Goal: Task Accomplishment & Management: Use online tool/utility

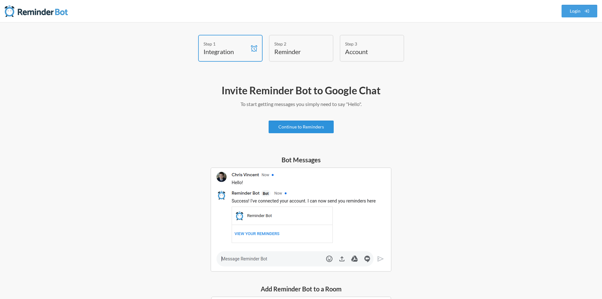
click at [323, 127] on link "Continue to Reminders" at bounding box center [301, 126] width 65 height 13
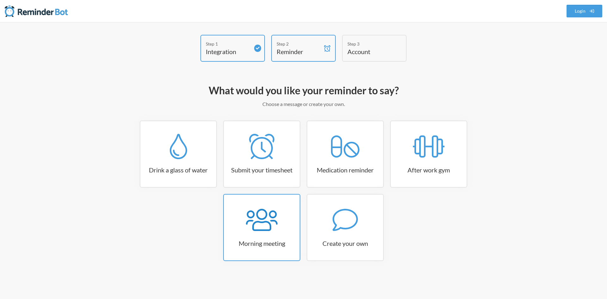
click at [278, 227] on div at bounding box center [262, 219] width 76 height 25
select select "08:30:00"
select select "true"
select select "09:45:00"
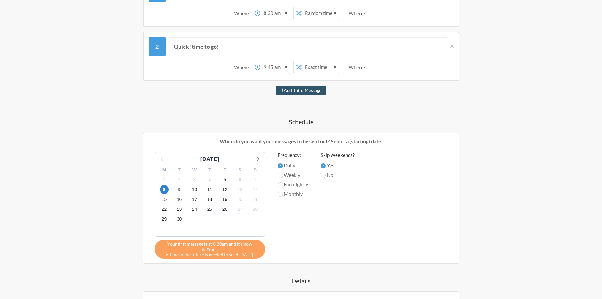
scroll to position [158, 0]
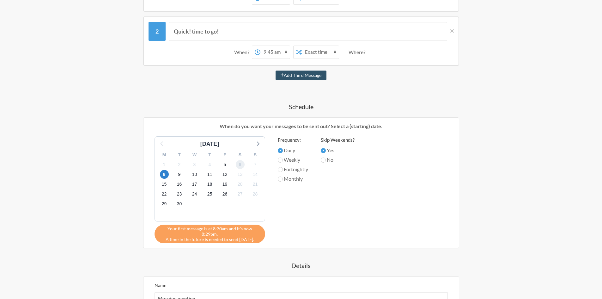
click at [240, 165] on span "6" at bounding box center [240, 164] width 9 height 9
click at [255, 165] on span "7" at bounding box center [255, 164] width 9 height 9
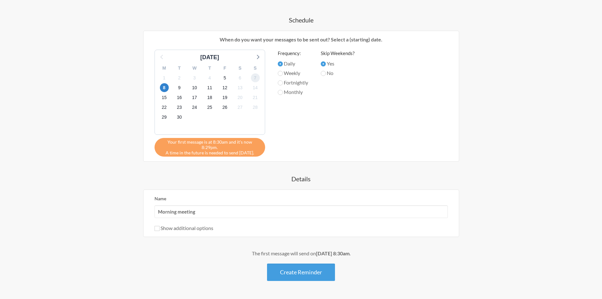
scroll to position [259, 0]
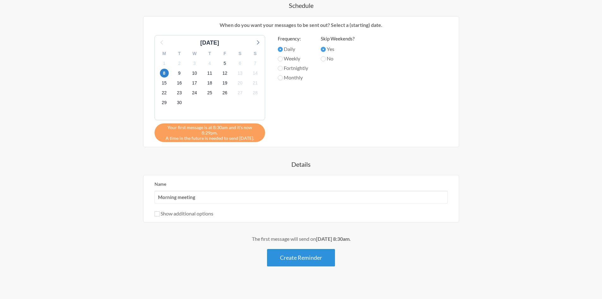
click at [318, 252] on button "Create Reminder" at bounding box center [301, 257] width 68 height 17
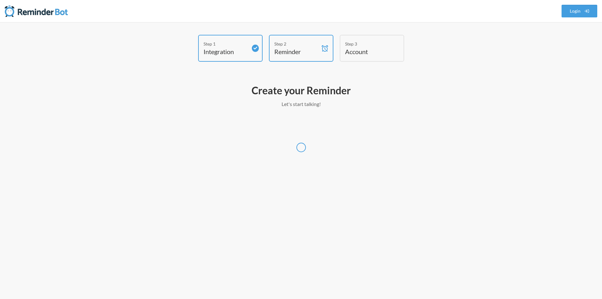
scroll to position [0, 0]
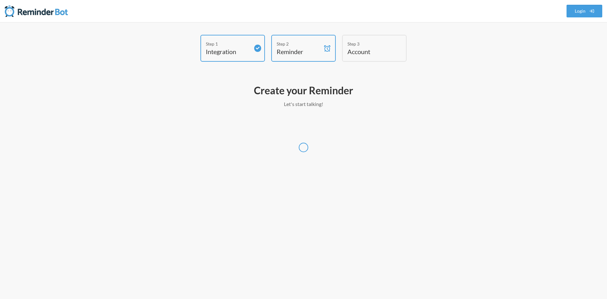
select select "UTC"
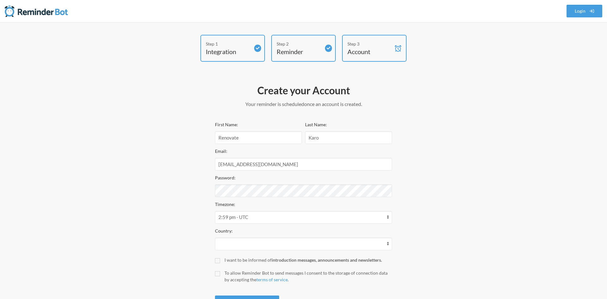
select select "IN"
